Goal: Task Accomplishment & Management: Use online tool/utility

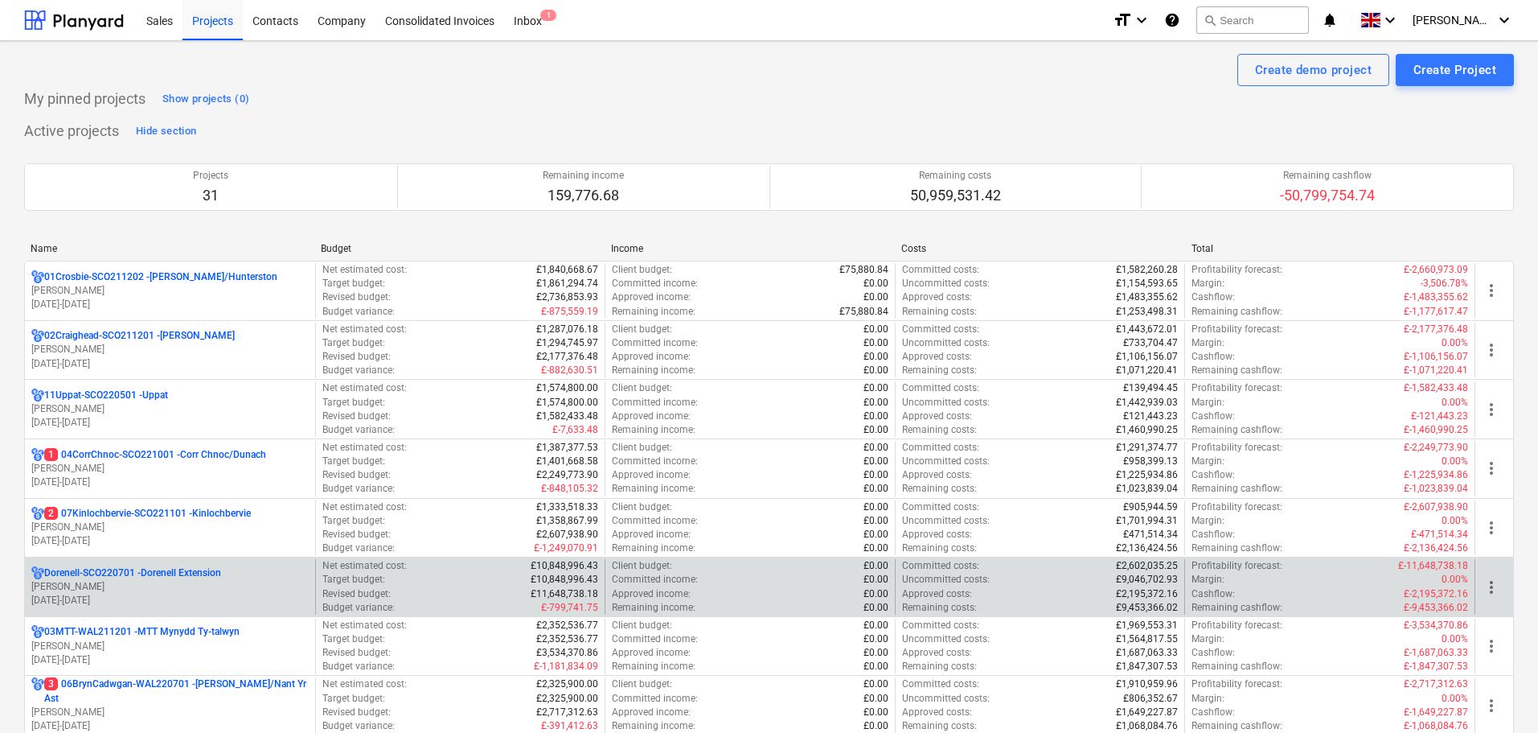
scroll to position [80, 0]
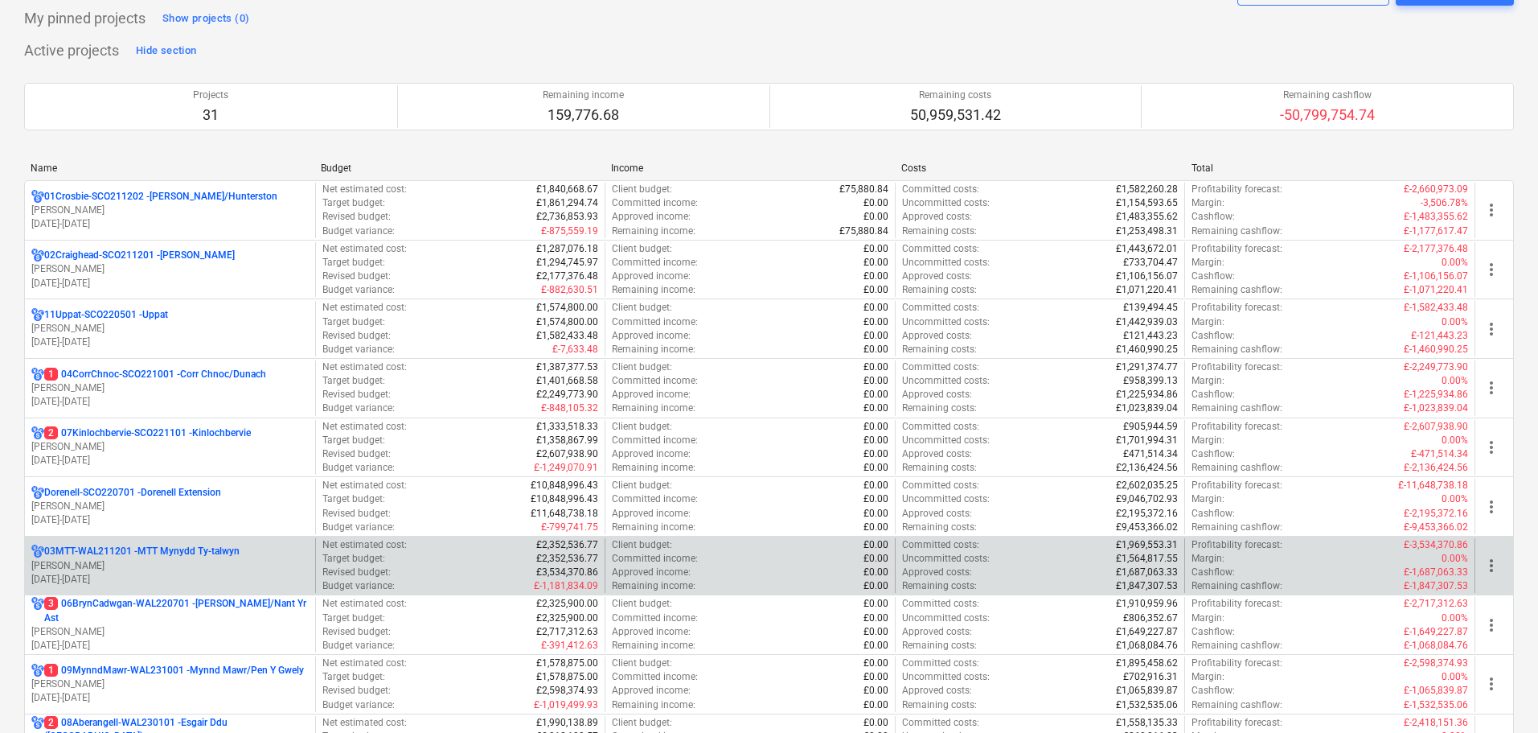
click at [144, 546] on p "03MTT-WAL211201 - MTT Mynydd Ty-[GEOGRAPHIC_DATA]" at bounding box center [141, 551] width 195 height 14
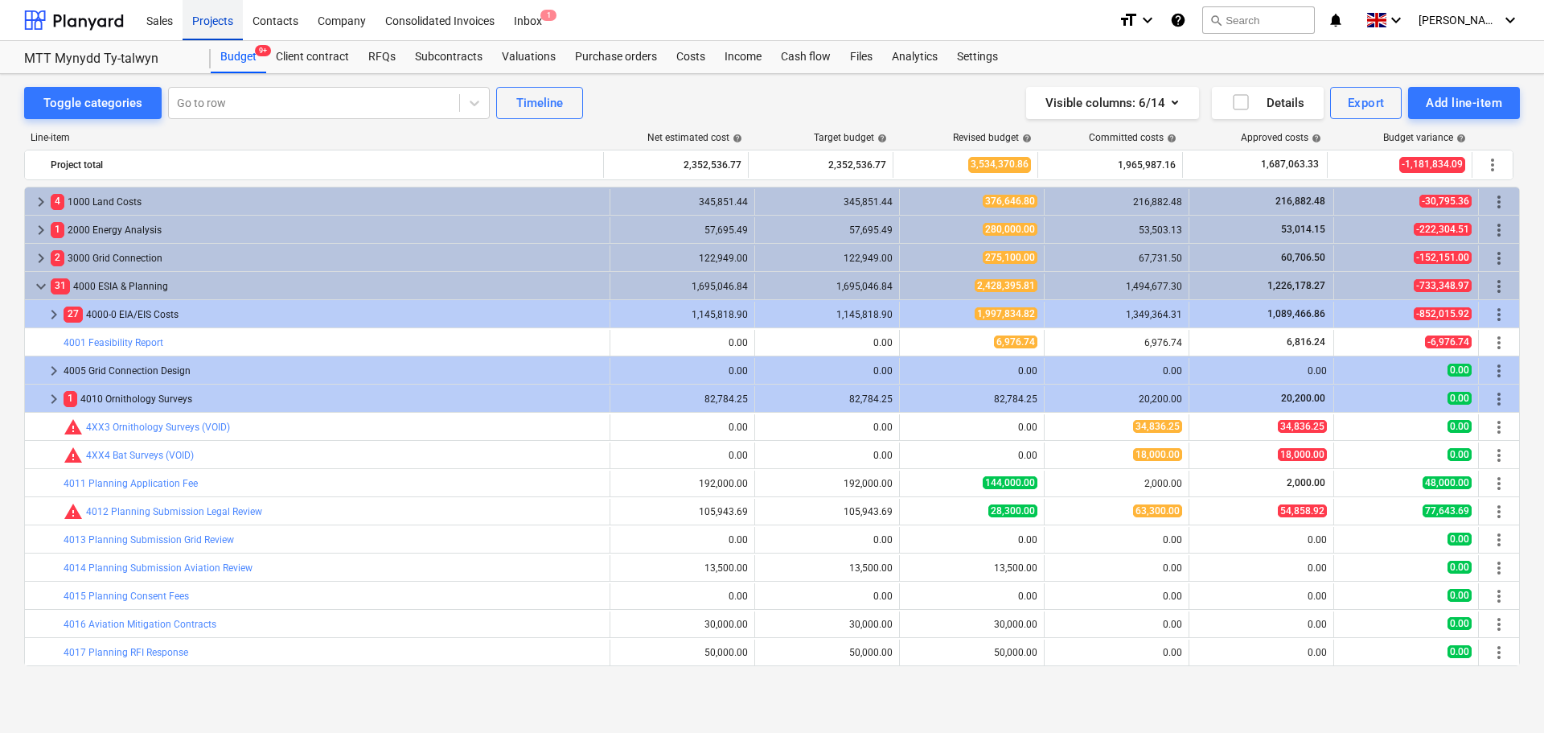
click at [192, 23] on div "Projects" at bounding box center [213, 19] width 60 height 41
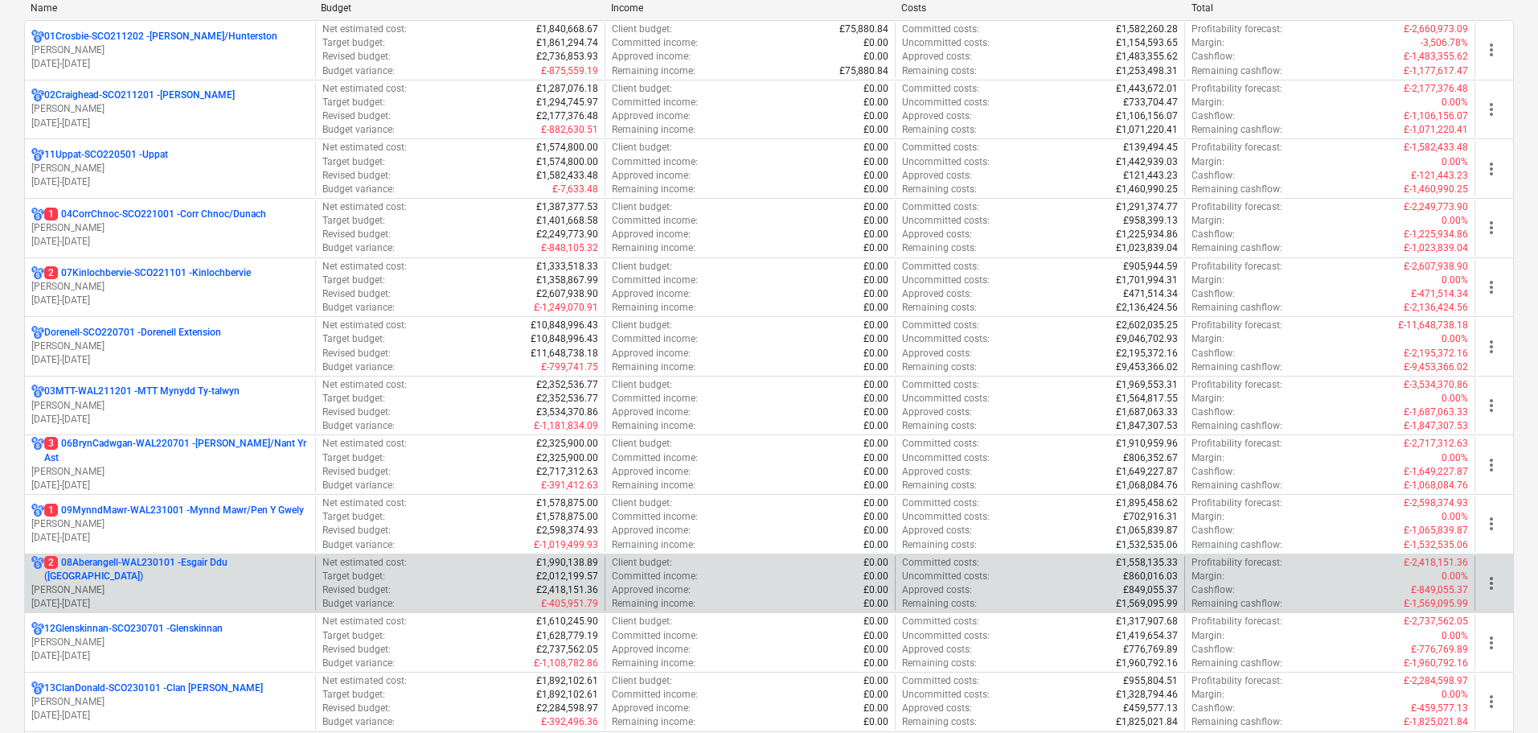
scroll to position [241, 0]
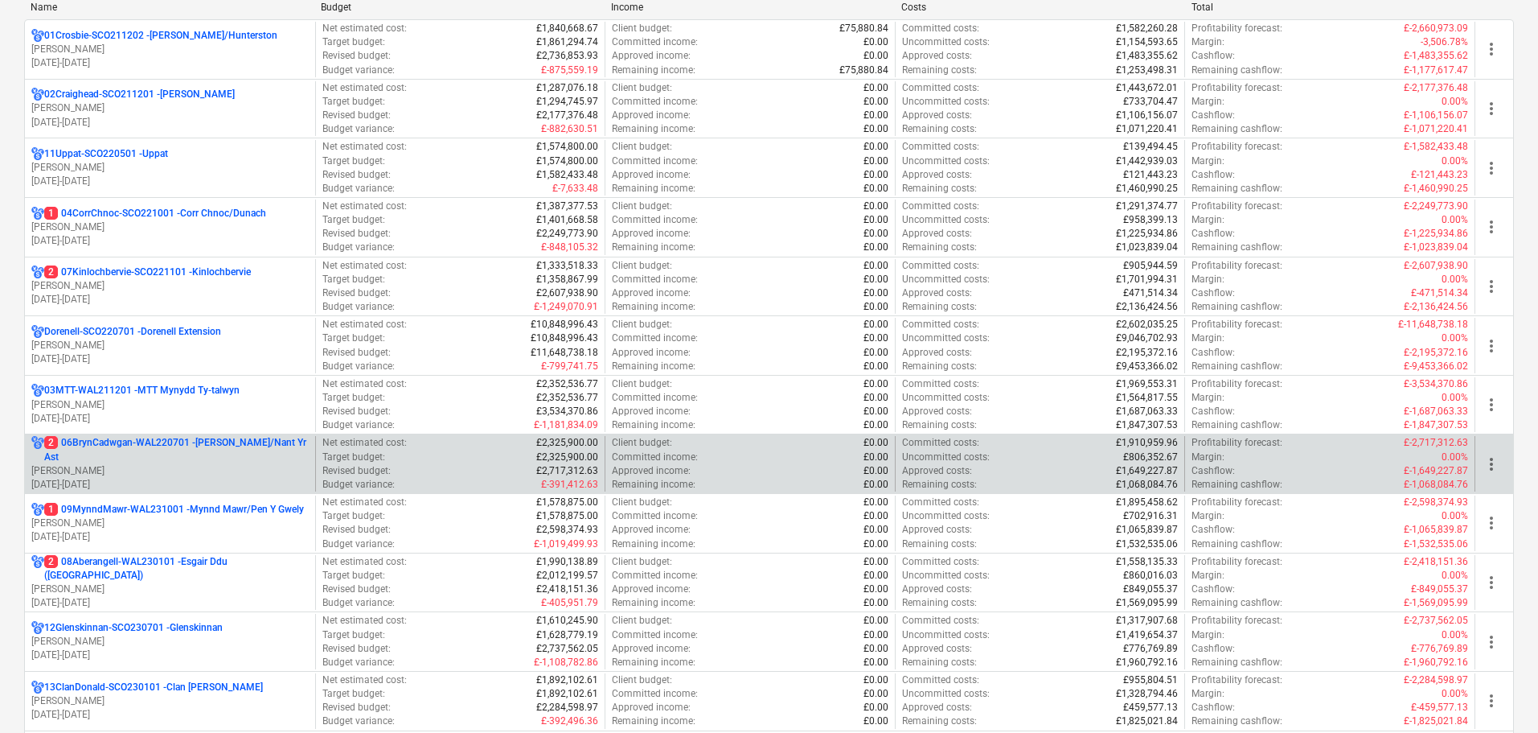
click at [164, 440] on p "2 06BrynCadwgan-WAL220701 - [PERSON_NAME]/Nant Yr Ast" at bounding box center [176, 449] width 265 height 27
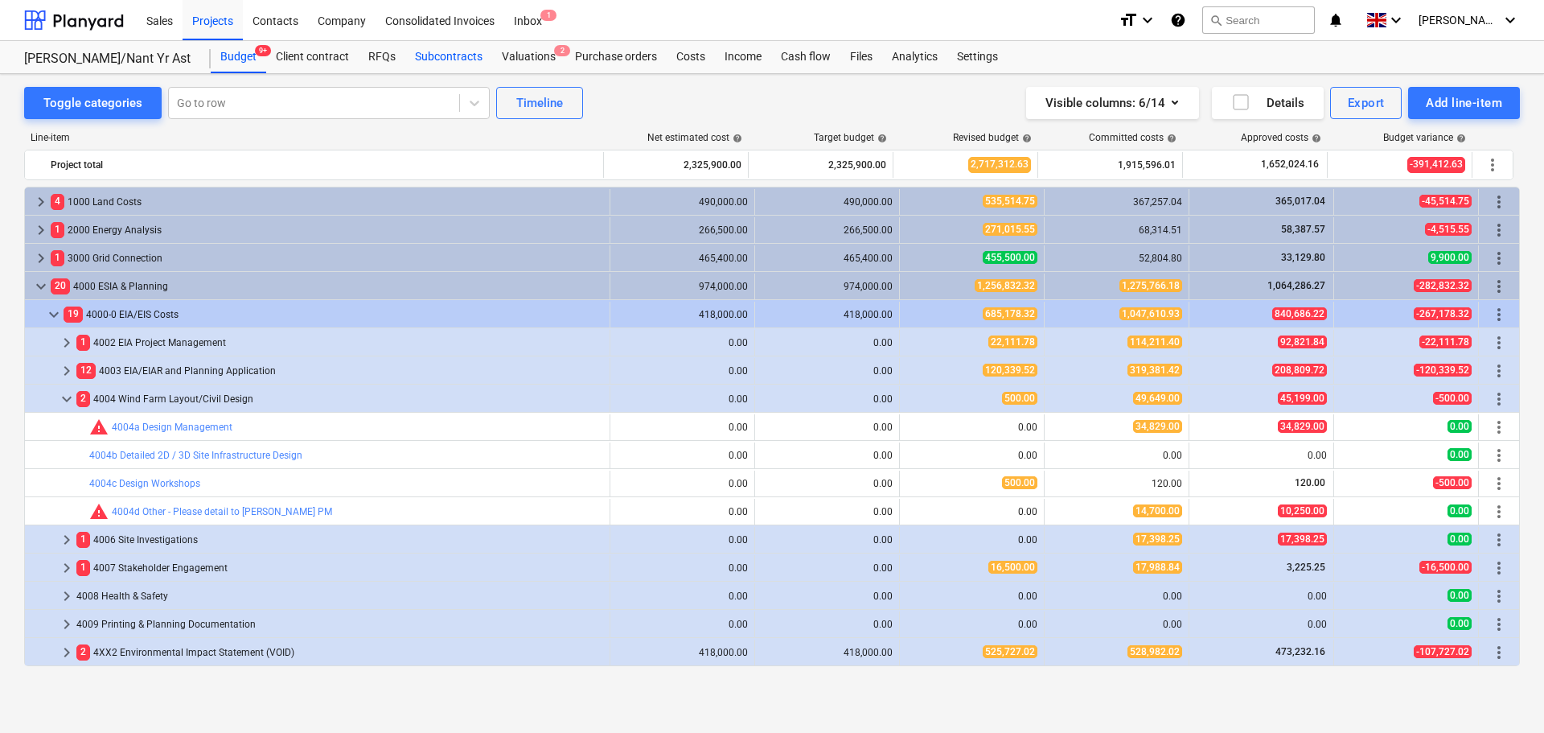
click at [441, 54] on div "Subcontracts" at bounding box center [448, 57] width 87 height 32
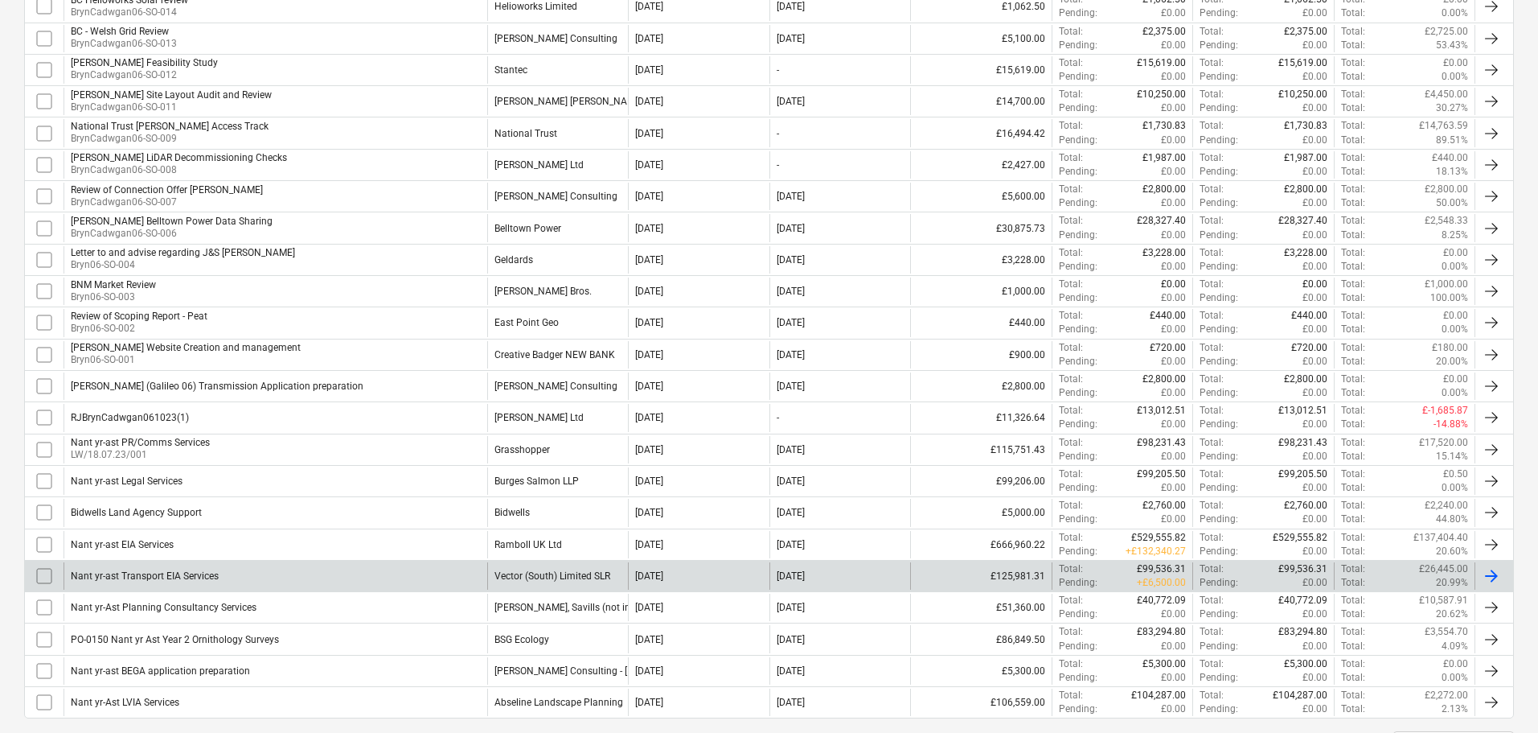
scroll to position [558, 0]
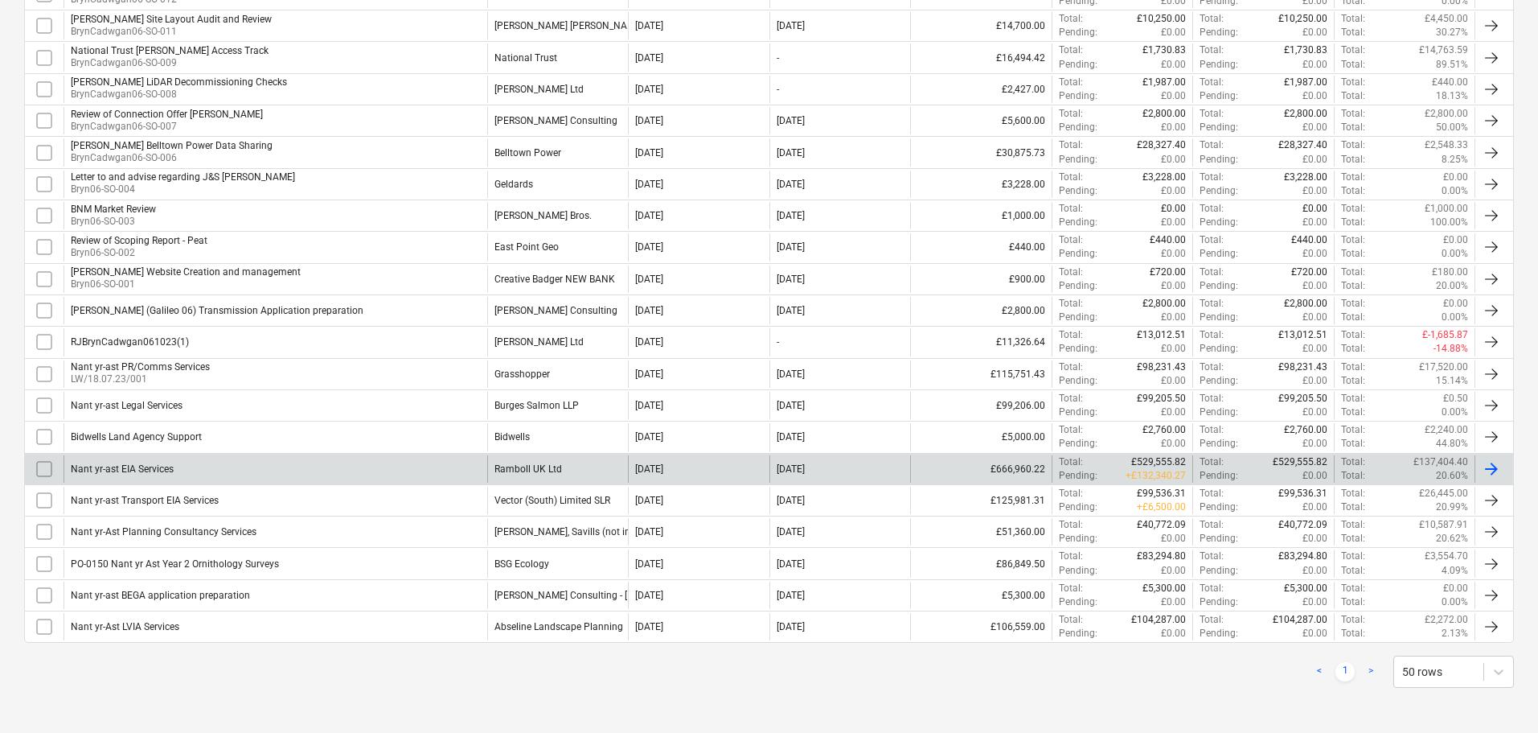
click at [293, 474] on div "Nant yr-ast EIA Services" at bounding box center [276, 468] width 424 height 27
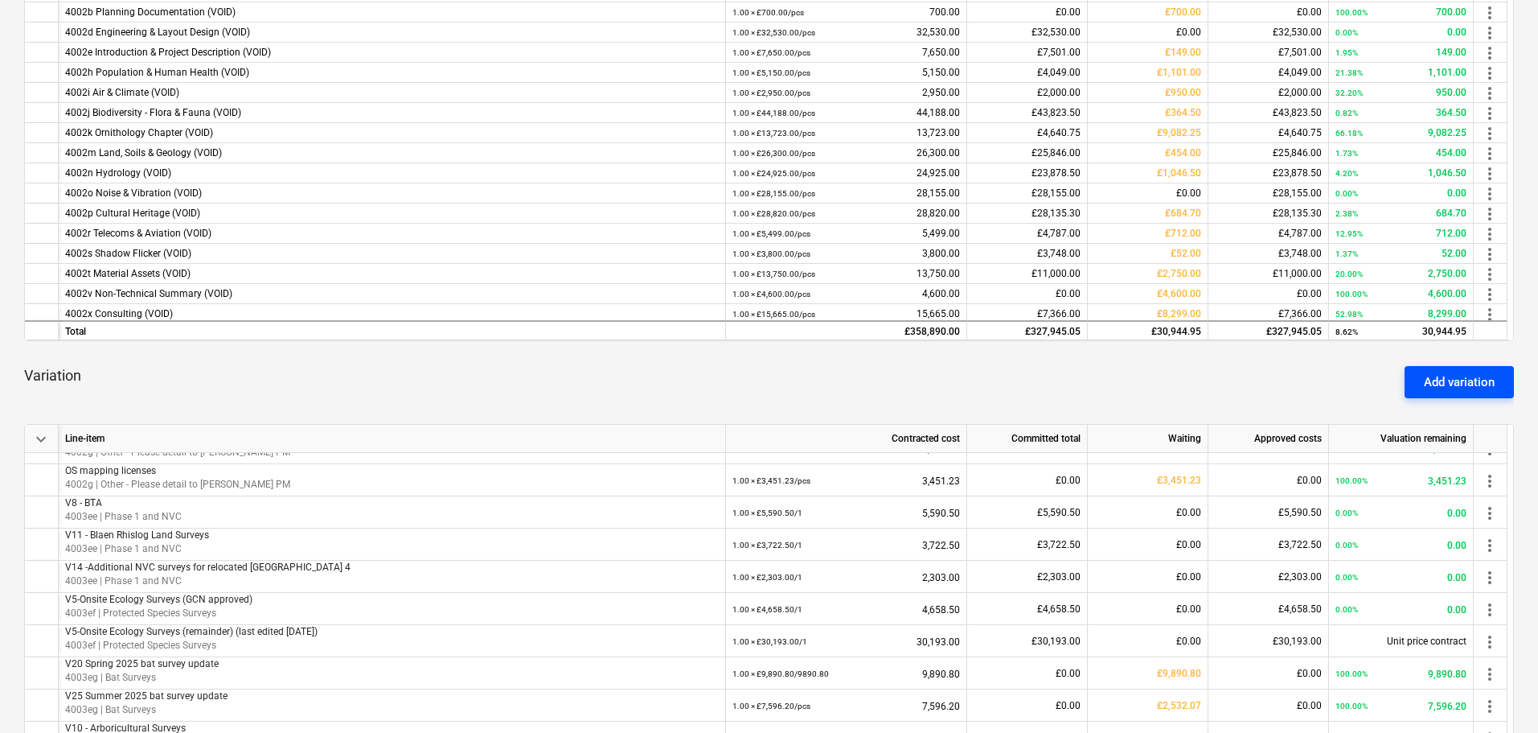
scroll to position [161, 0]
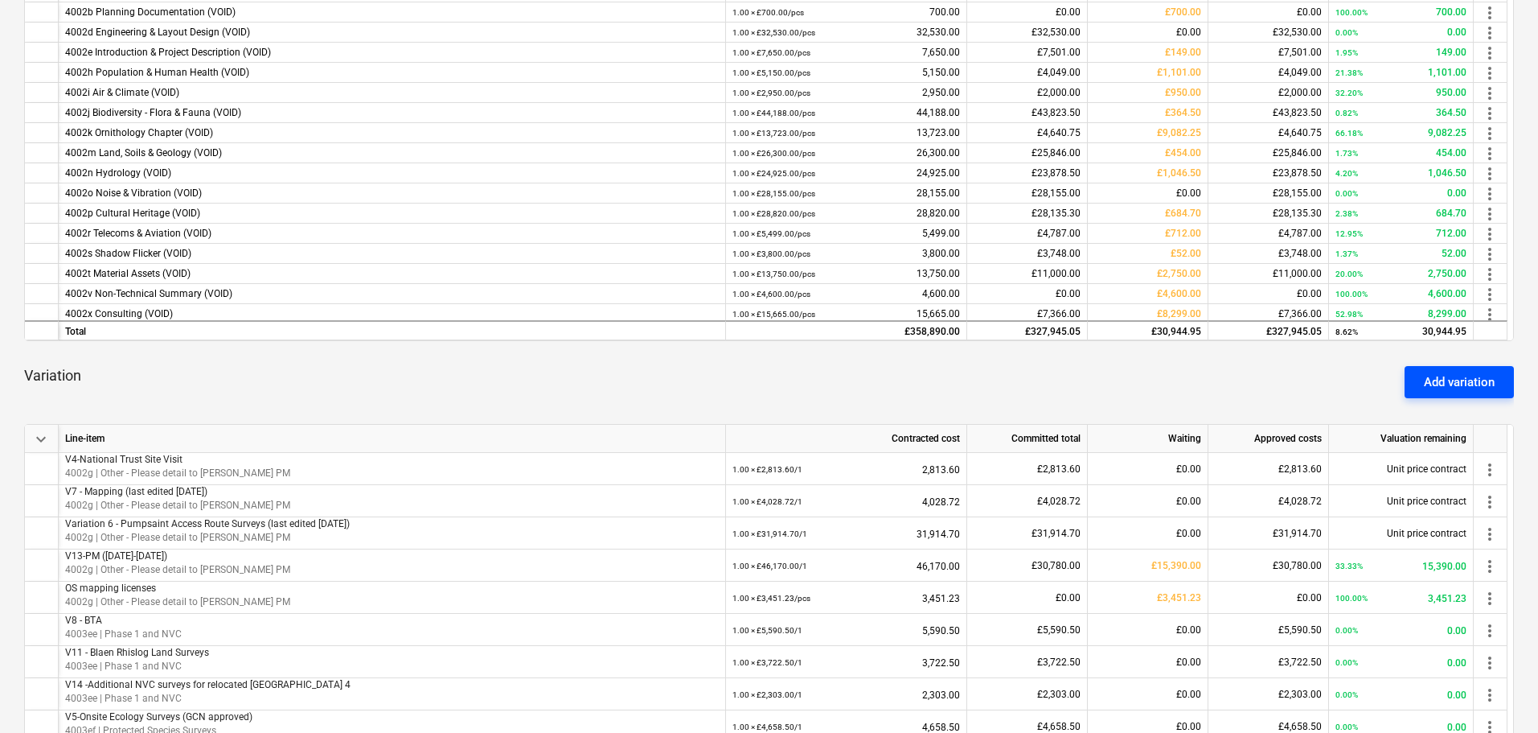
click at [700, 380] on div "Add variation" at bounding box center [1459, 381] width 71 height 21
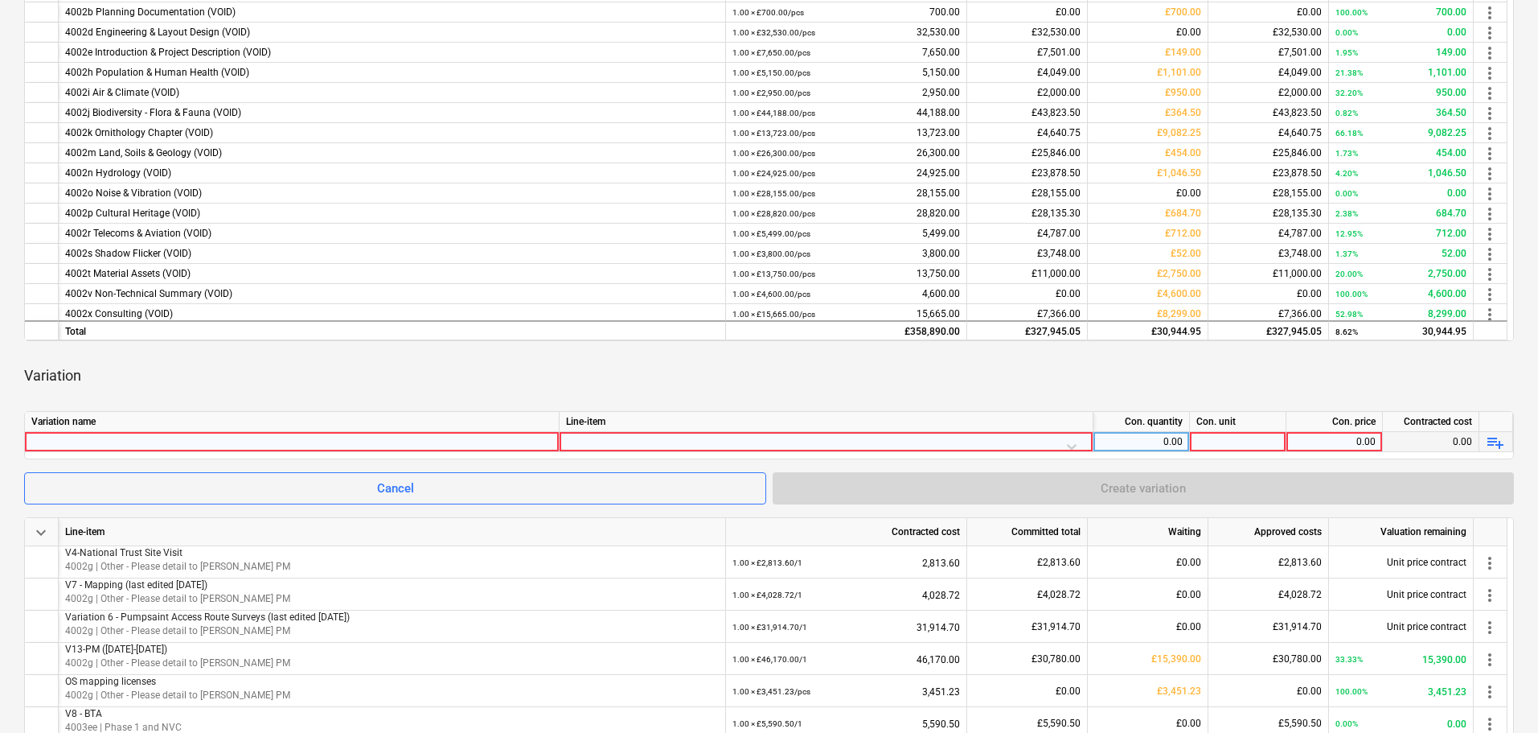
click at [168, 438] on div at bounding box center [291, 441] width 521 height 19
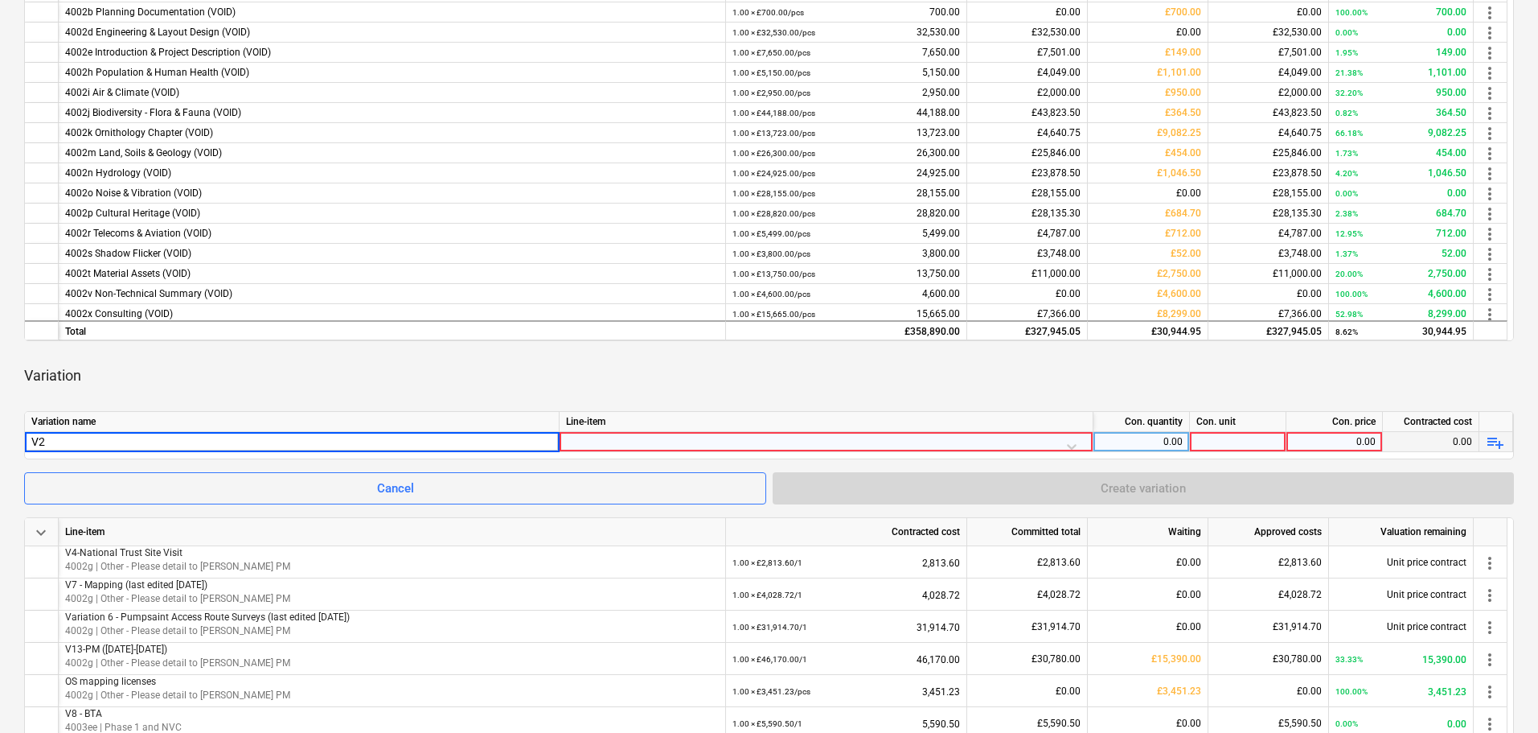
type input "V26"
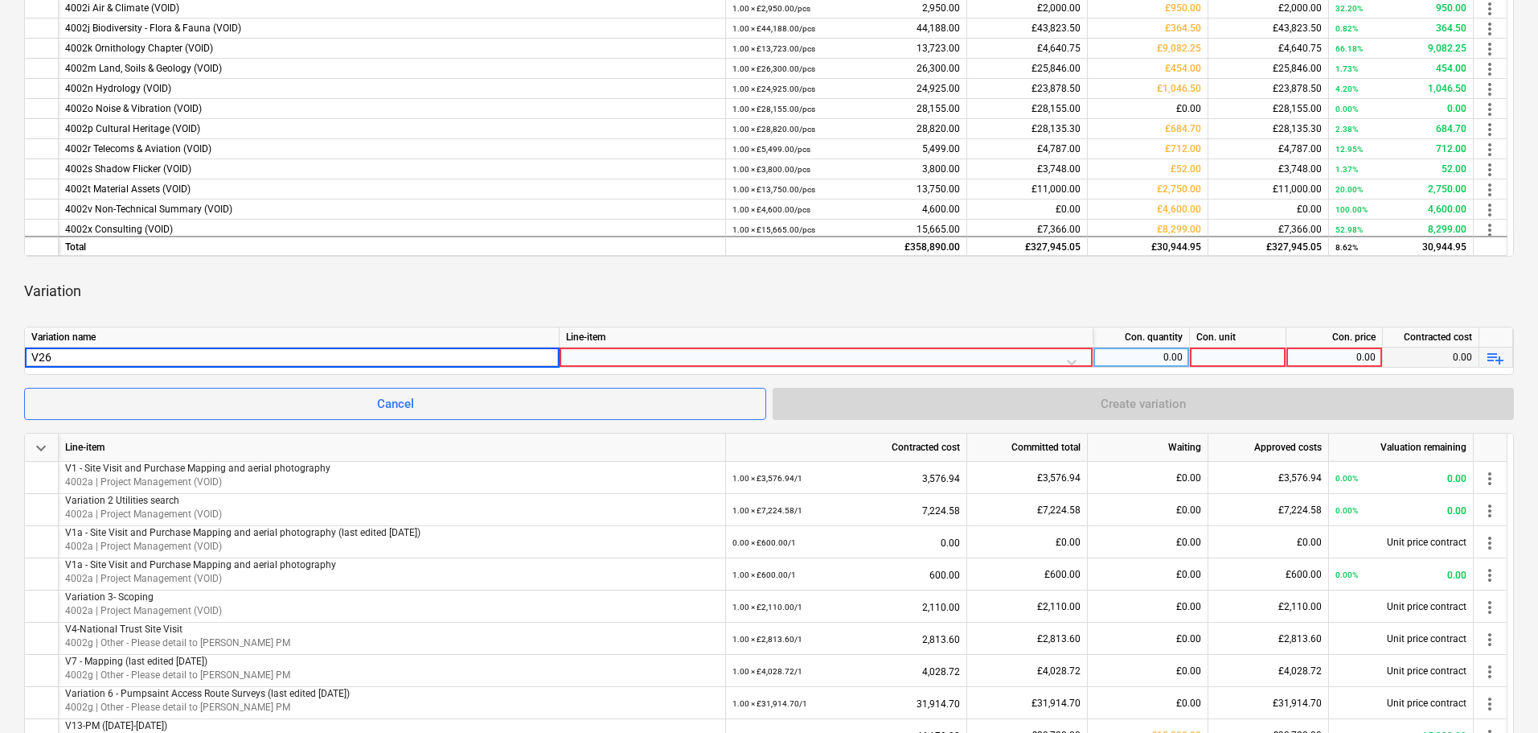
scroll to position [482, 0]
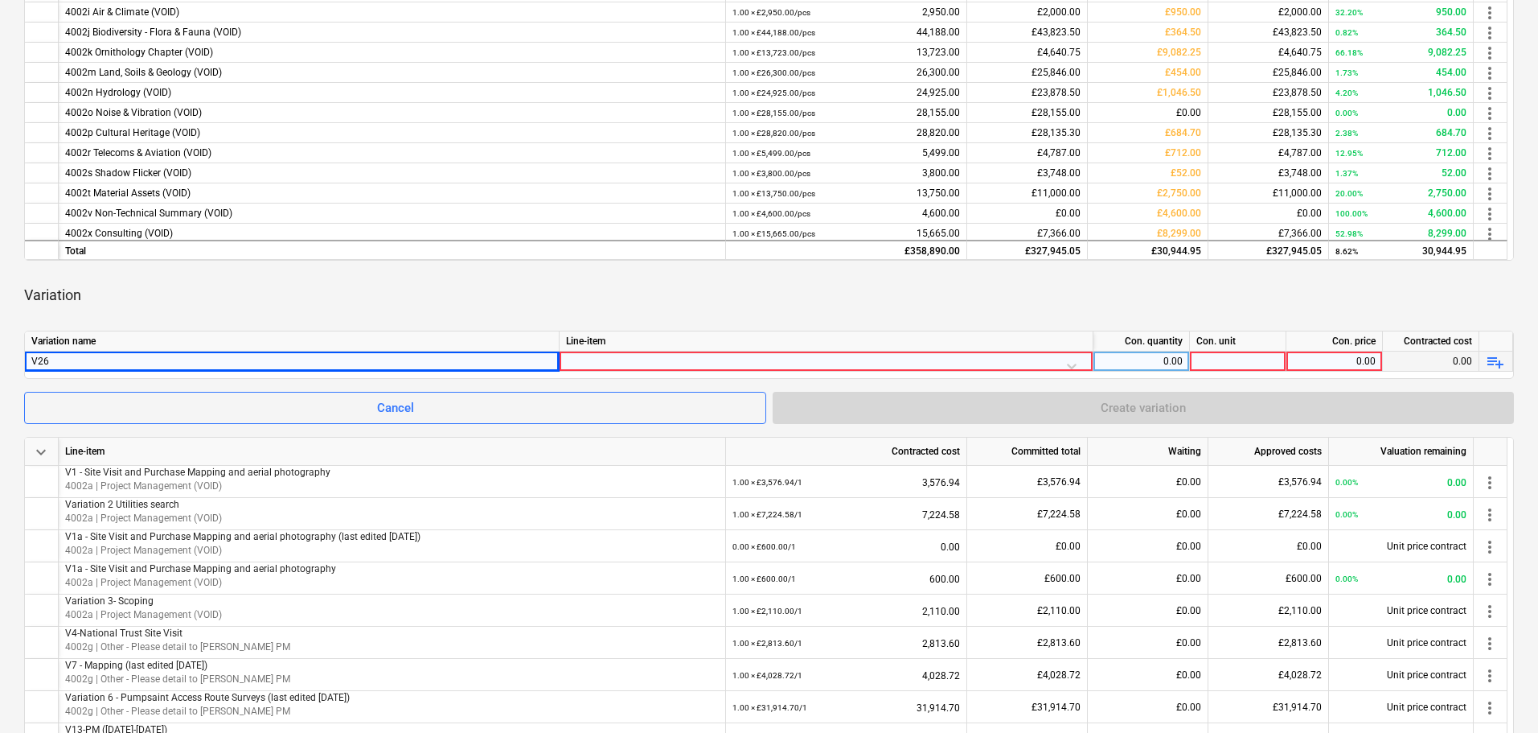
click at [388, 362] on div "V26" at bounding box center [291, 360] width 521 height 19
click at [396, 355] on input "V26" at bounding box center [292, 360] width 534 height 19
type input "V26 - Additional Subconsultant Fees for completion up to PAC submission"
click at [677, 355] on div at bounding box center [826, 365] width 520 height 28
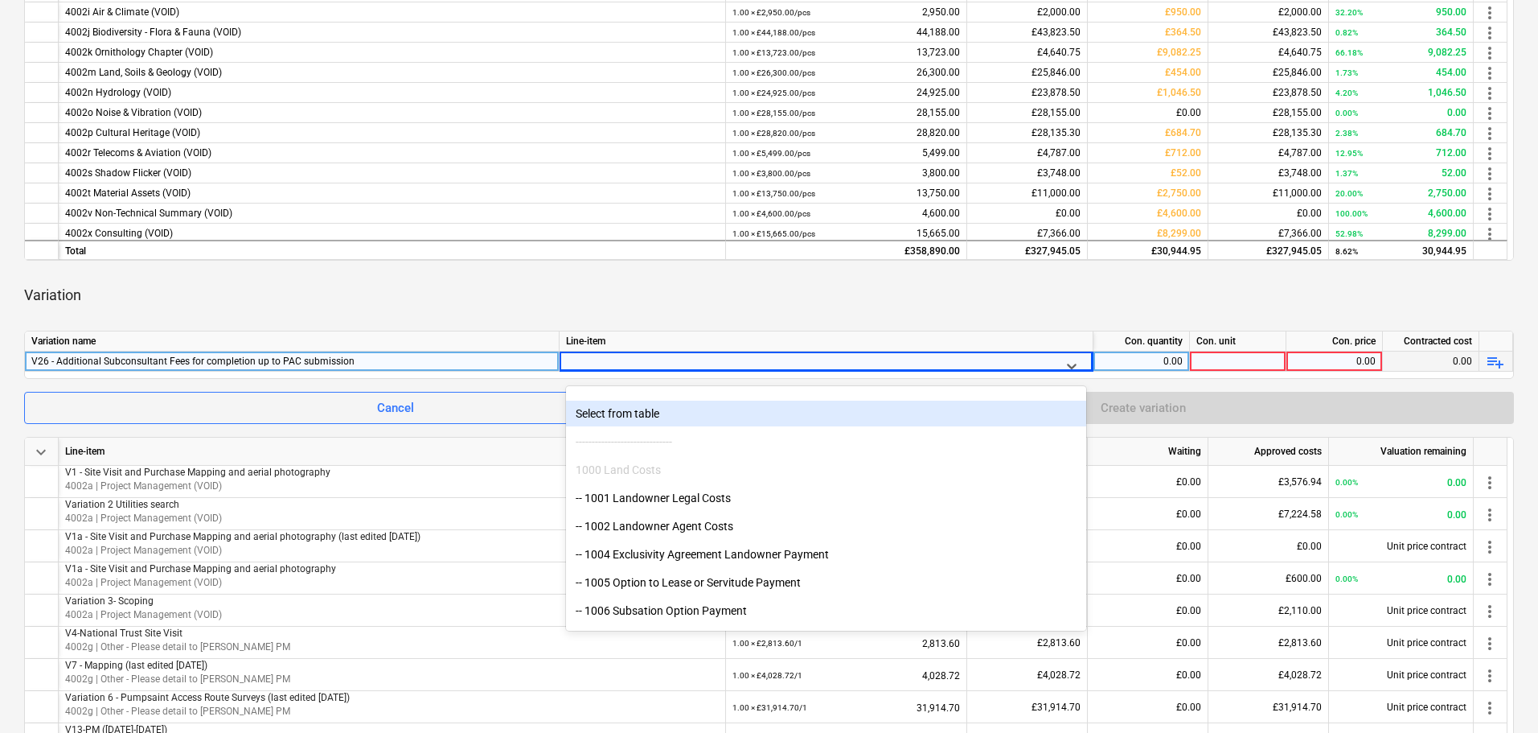
scroll to position [161, 0]
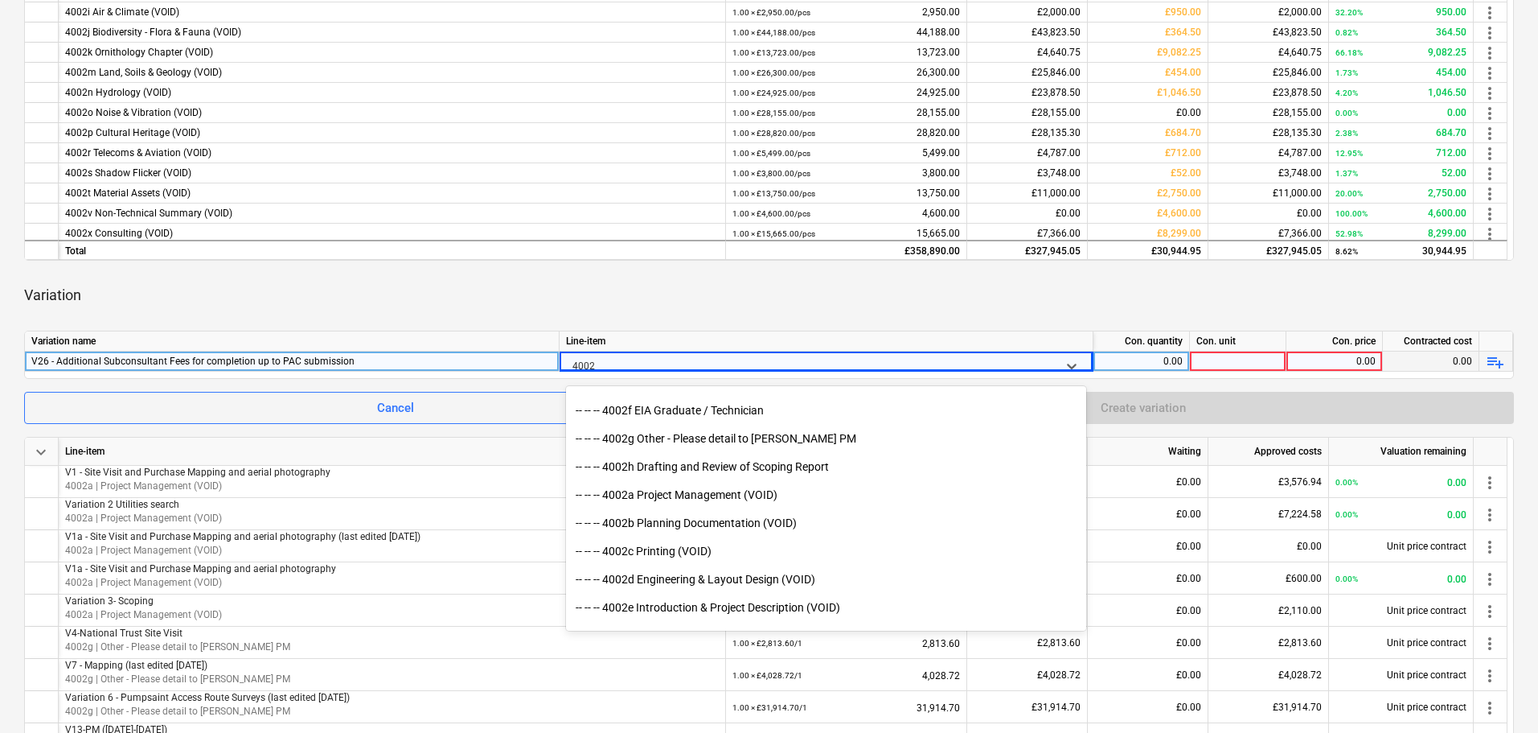
type input "4002g"
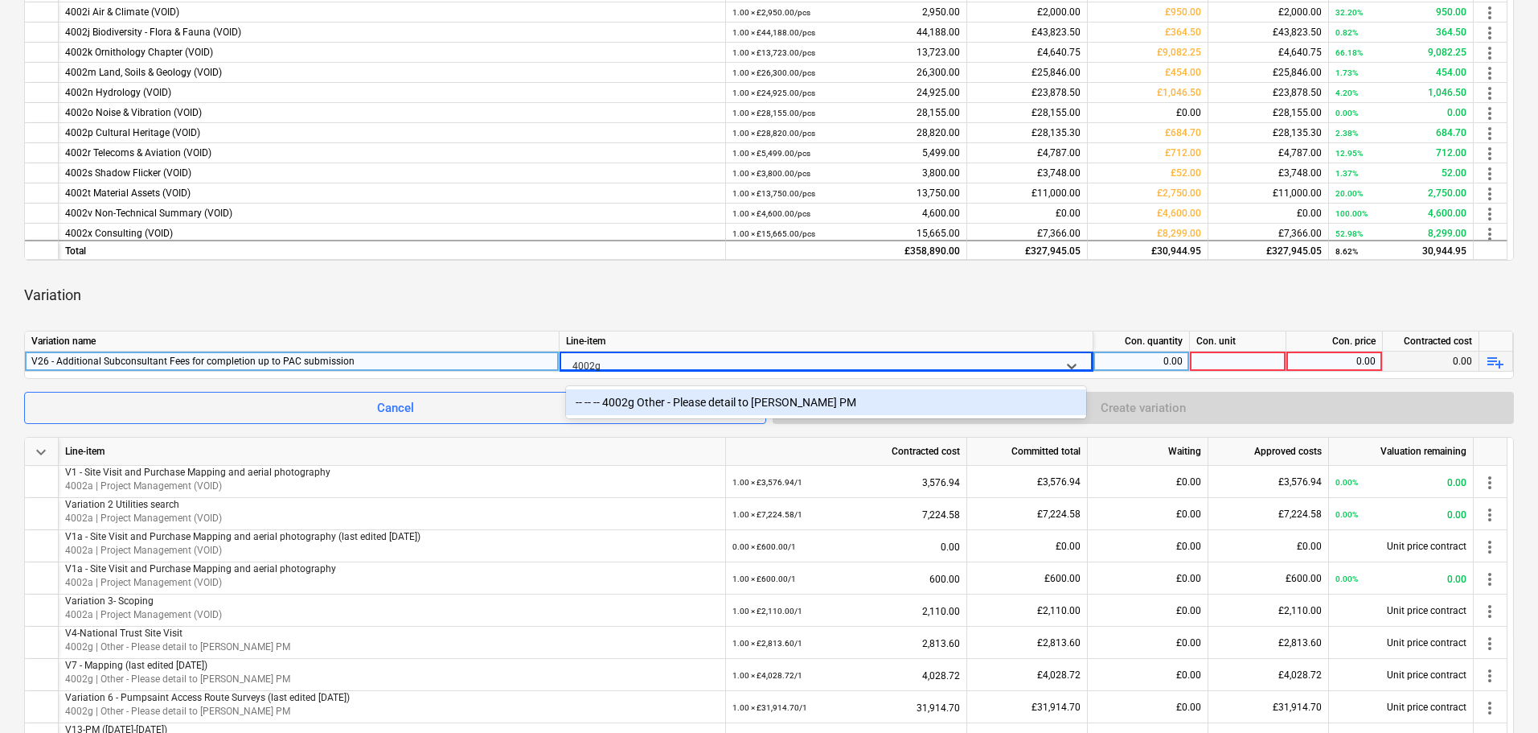
click at [700, 404] on div "-- -- -- 4002g Other - Please detail to [PERSON_NAME] PM" at bounding box center [826, 402] width 520 height 26
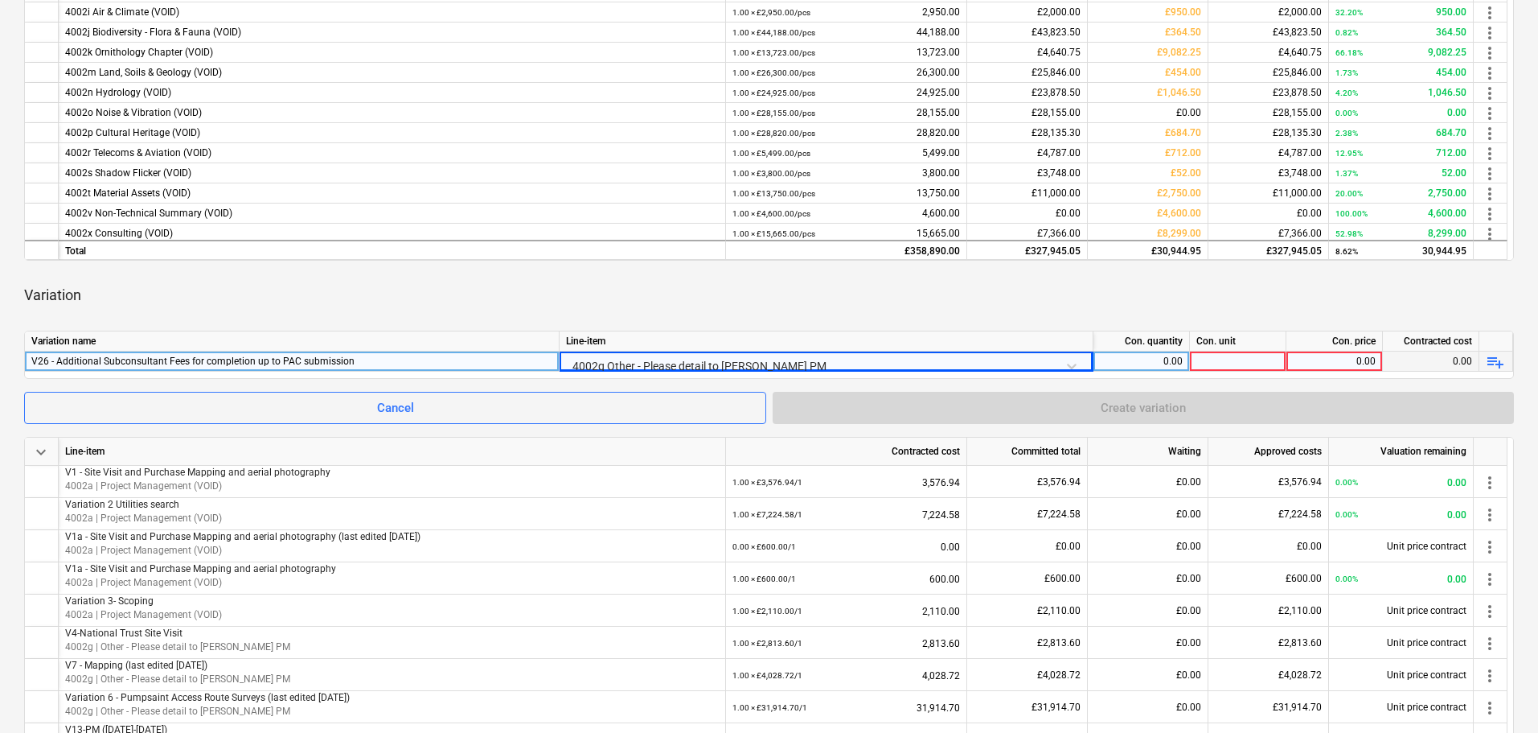
click at [700, 360] on div "0.00" at bounding box center [1141, 361] width 83 height 20
type input "1"
click at [700, 361] on div at bounding box center [1238, 361] width 96 height 20
type input "pcs"
click at [700, 362] on div "0.00" at bounding box center [1334, 361] width 83 height 20
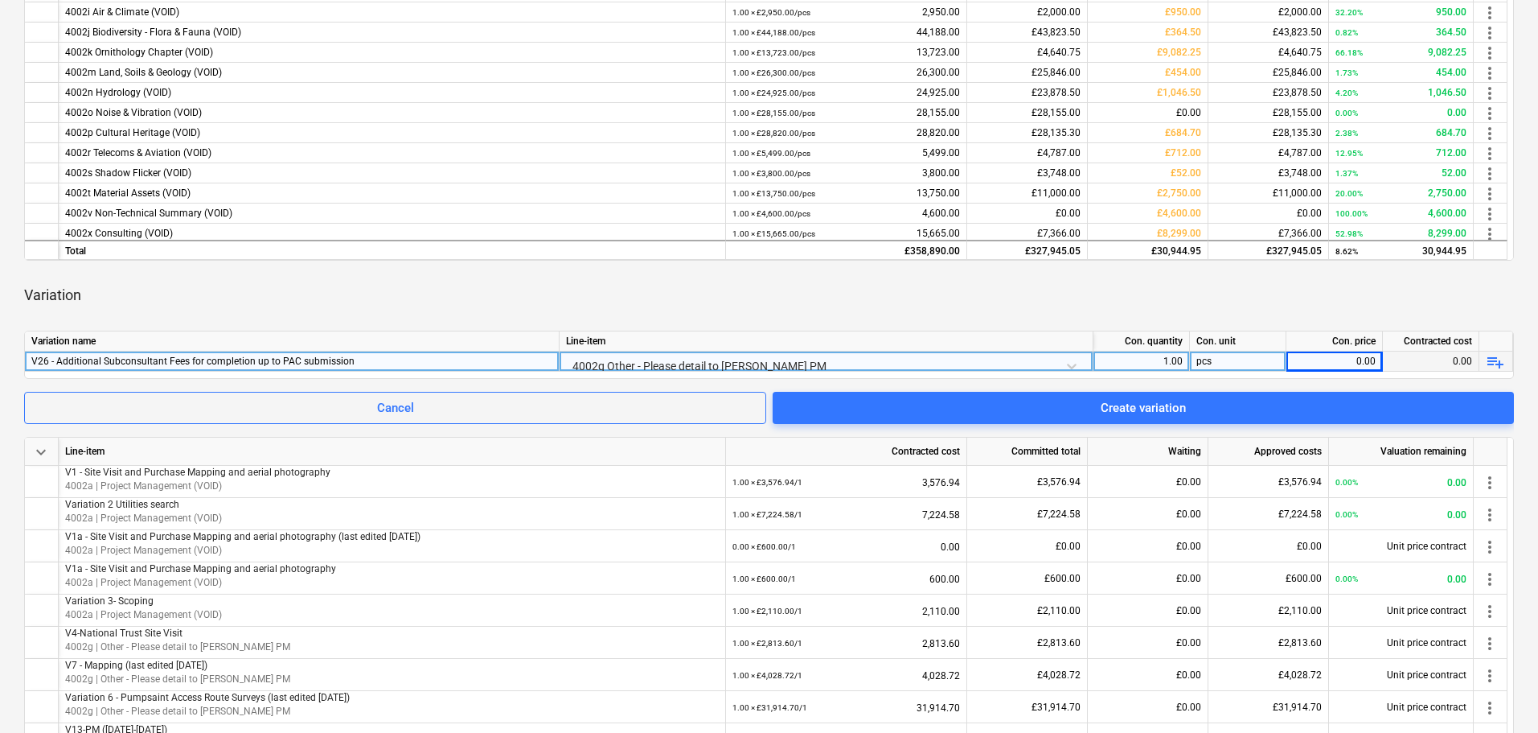
click at [700, 351] on div "0.00" at bounding box center [1334, 361] width 83 height 20
type input "7925"
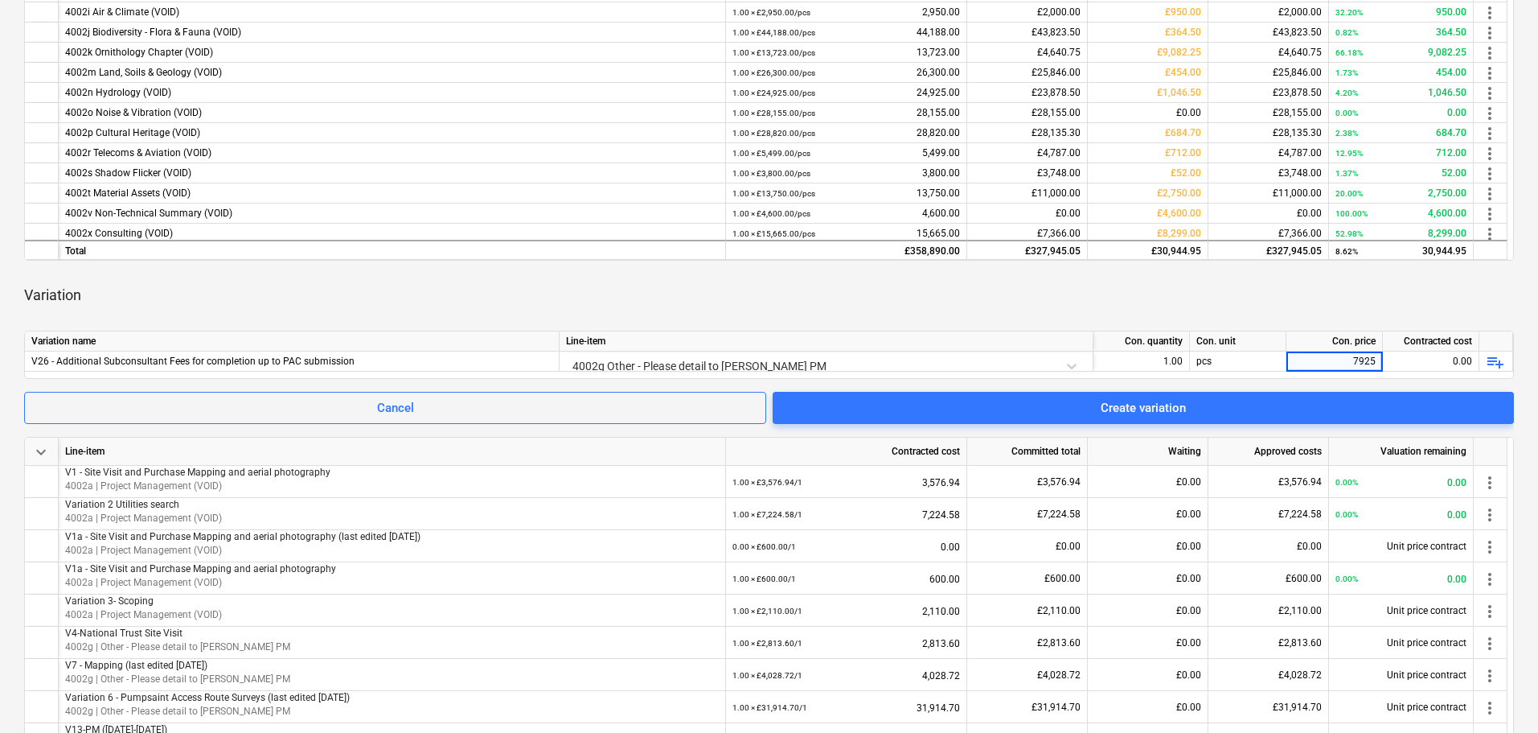
click at [700, 302] on div "Variation" at bounding box center [769, 295] width 1490 height 45
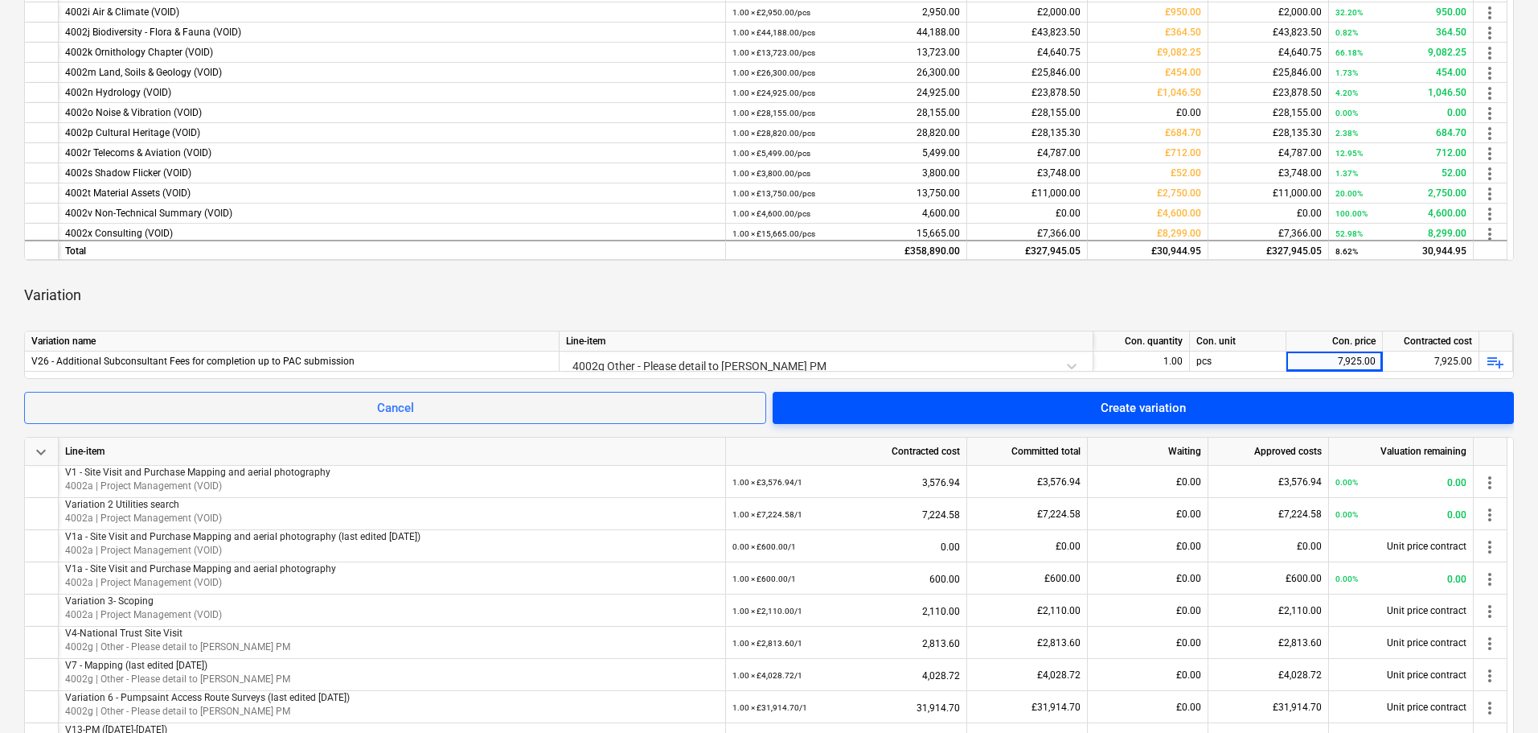
click at [700, 403] on span "Create variation" at bounding box center [1143, 407] width 703 height 21
